Goal: Check status

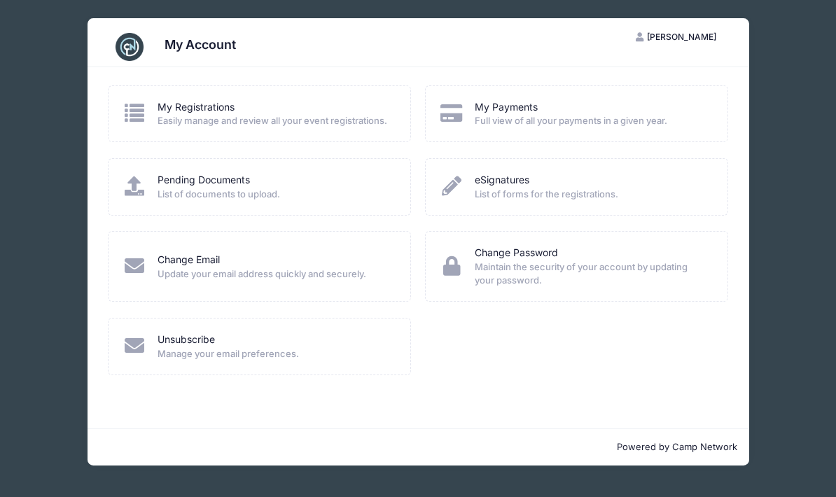
click at [143, 39] on img at bounding box center [130, 47] width 28 height 28
click at [233, 173] on link "Pending Documents" at bounding box center [204, 180] width 92 height 15
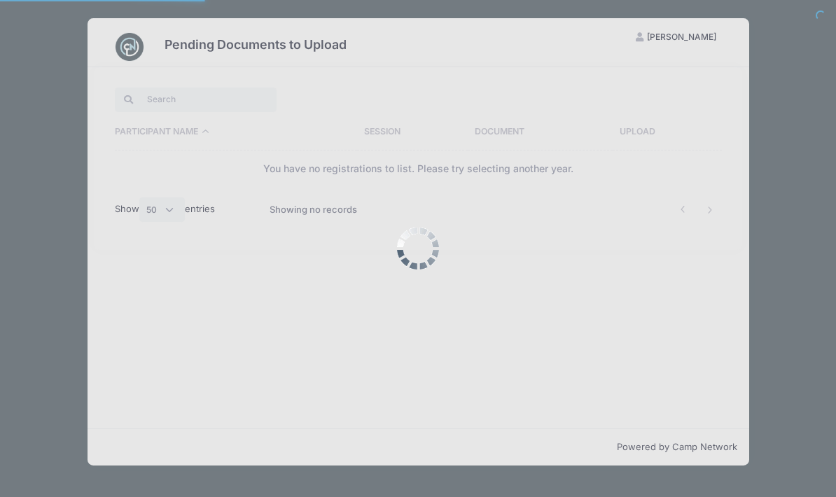
select select "50"
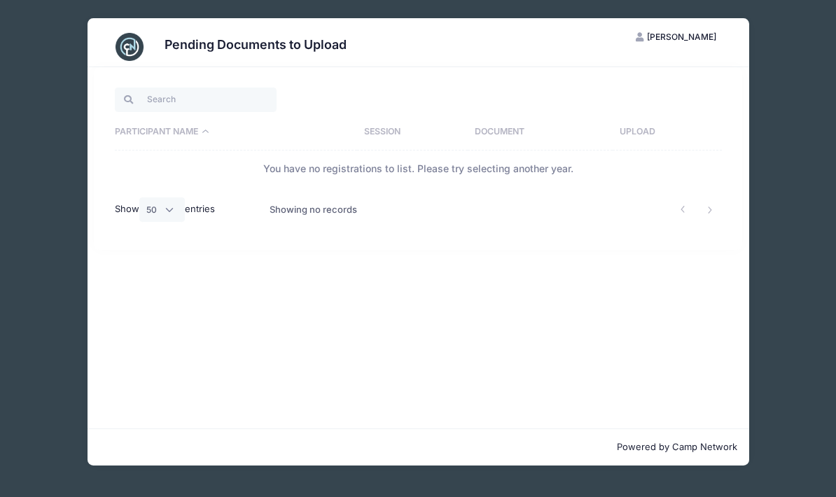
click at [676, 32] on span "[PERSON_NAME]" at bounding box center [681, 37] width 69 height 11
click at [625, 62] on link "My Account" at bounding box center [641, 71] width 162 height 27
